Goal: Information Seeking & Learning: Learn about a topic

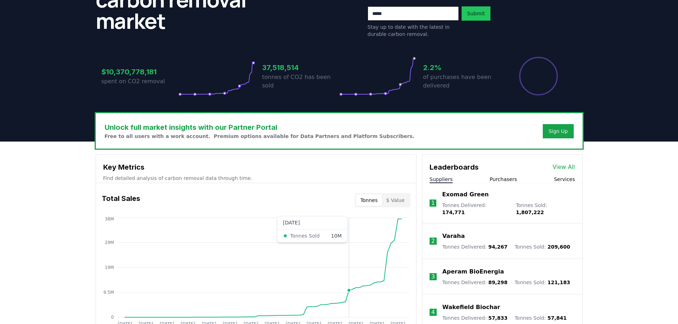
scroll to position [107, 0]
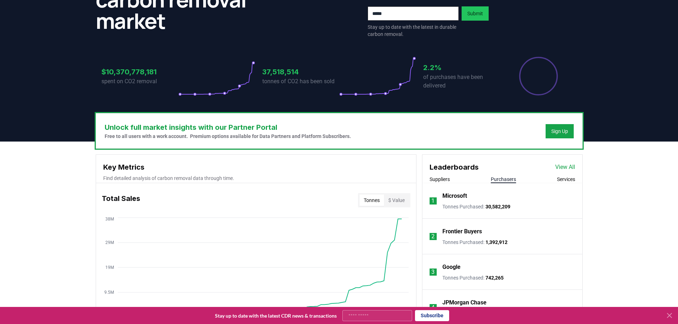
click at [499, 179] on button "Purchasers" at bounding box center [503, 179] width 25 height 7
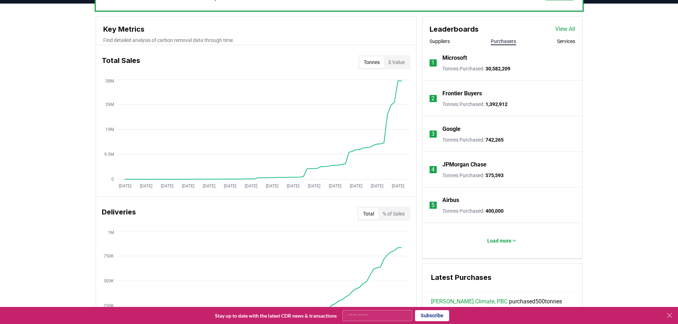
scroll to position [249, 0]
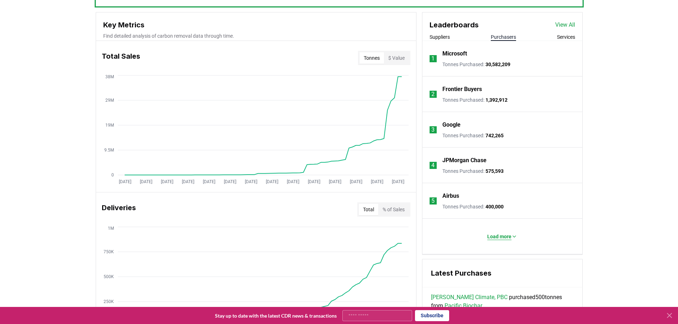
click at [496, 241] on button "Load more" at bounding box center [501, 236] width 41 height 14
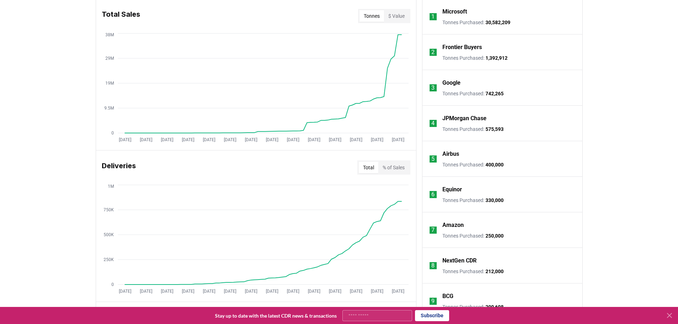
scroll to position [356, 0]
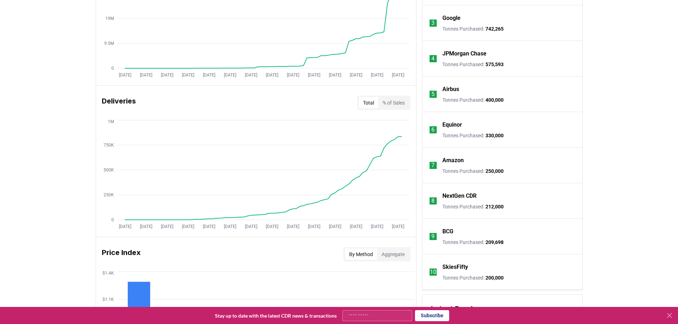
click at [451, 230] on p "BCG" at bounding box center [447, 231] width 11 height 9
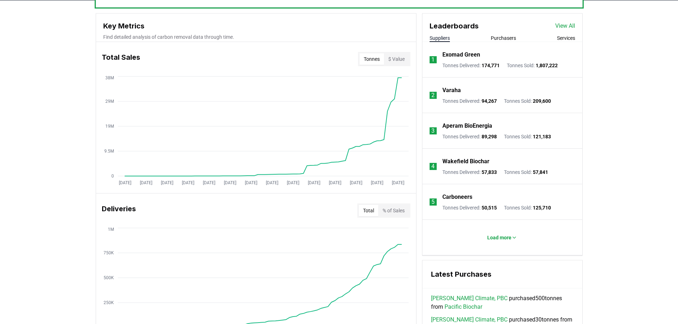
scroll to position [107, 0]
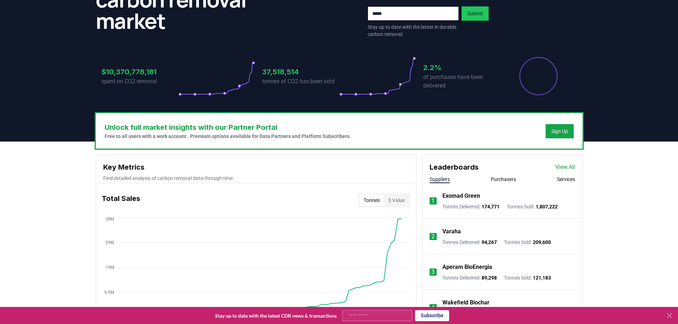
click at [406, 14] on input "email" at bounding box center [413, 13] width 91 height 14
click at [565, 165] on link "View All" at bounding box center [565, 167] width 20 height 9
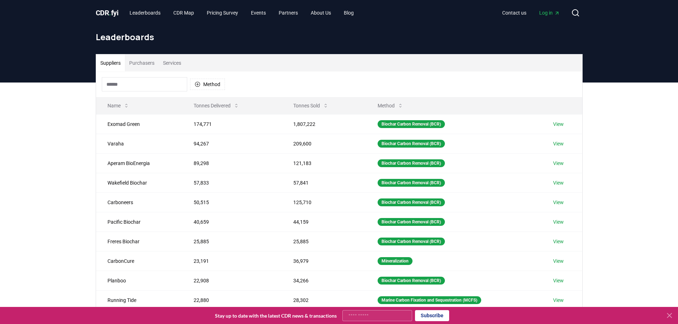
click at [142, 88] on input at bounding box center [144, 84] width 85 height 14
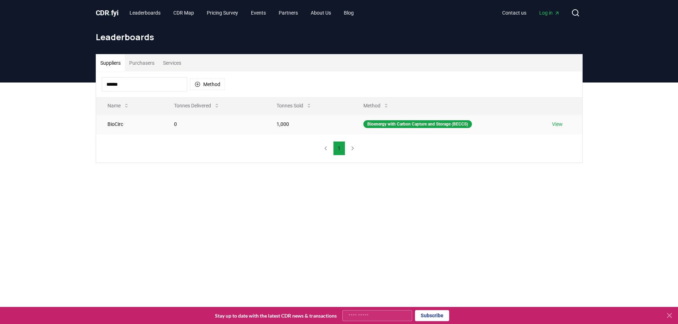
type input "******"
click at [111, 125] on td "BioCirc" at bounding box center [129, 124] width 67 height 20
click at [559, 125] on link "View" at bounding box center [557, 124] width 11 height 7
